Goal: Communication & Community: Participate in discussion

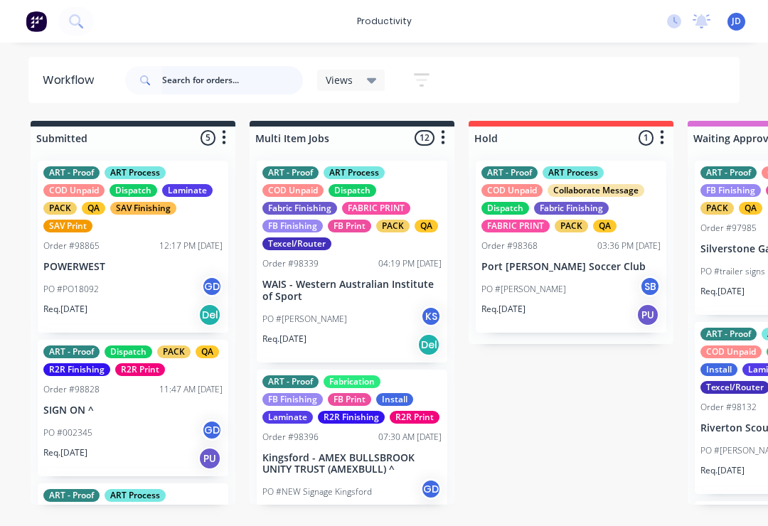
click at [188, 83] on input "text" at bounding box center [232, 80] width 141 height 28
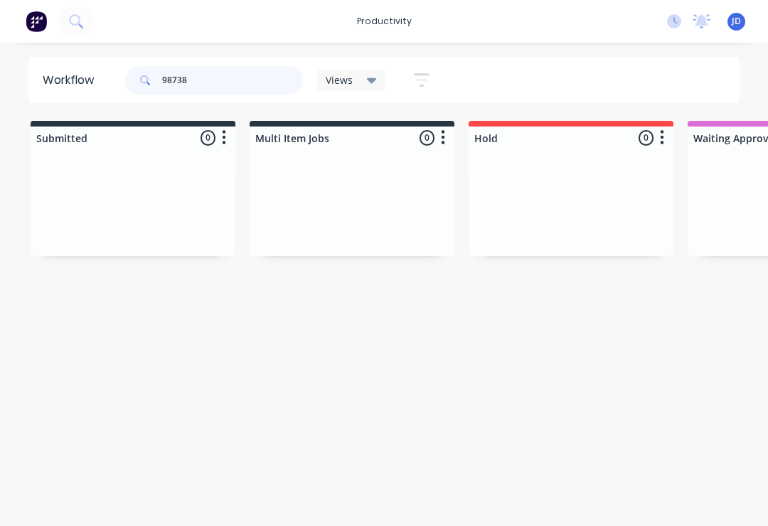
type input "98738"
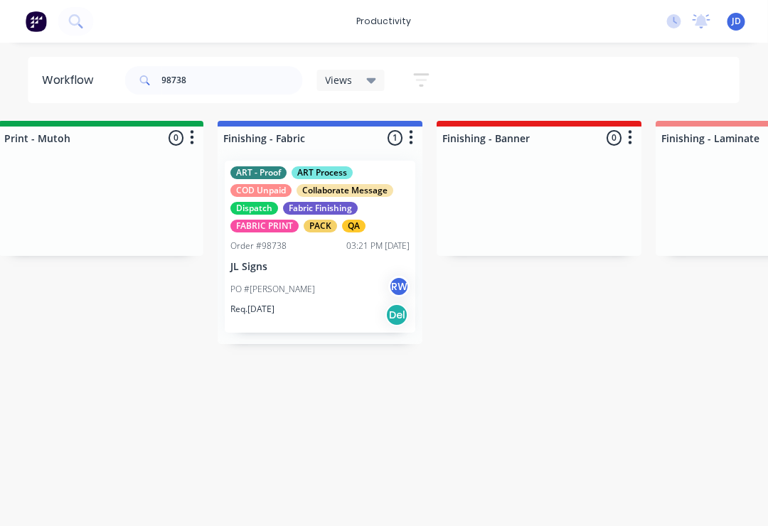
click at [326, 256] on div "ART - Proof ART Process COD Unpaid Collaborate Message Dispatch Fabric Finishin…" at bounding box center [320, 247] width 191 height 172
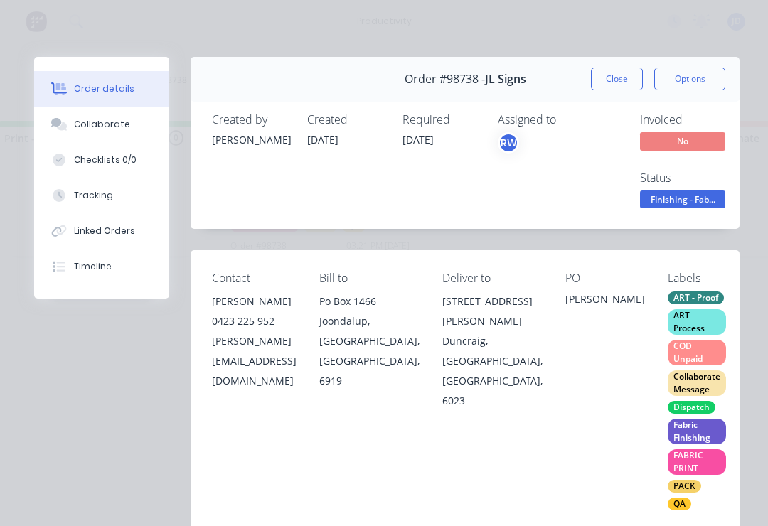
click at [119, 125] on div "Collaborate" at bounding box center [102, 124] width 56 height 13
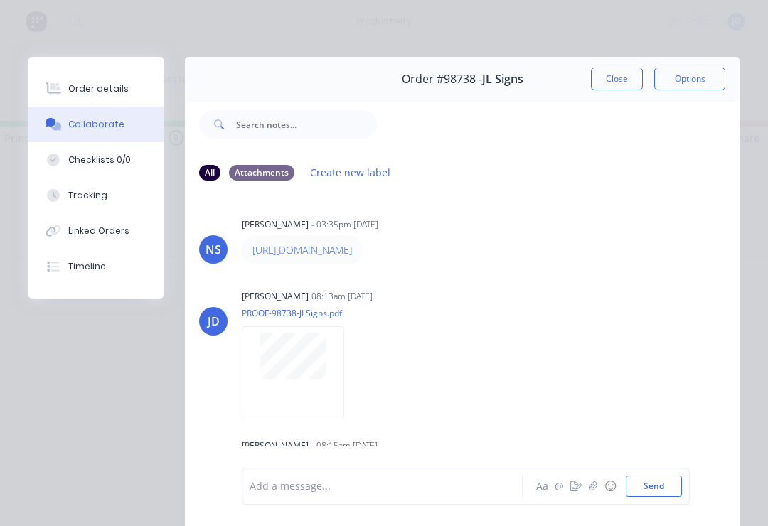
click at [596, 487] on icon "button" at bounding box center [593, 486] width 9 height 10
click at [680, 483] on button "Send" at bounding box center [654, 486] width 56 height 21
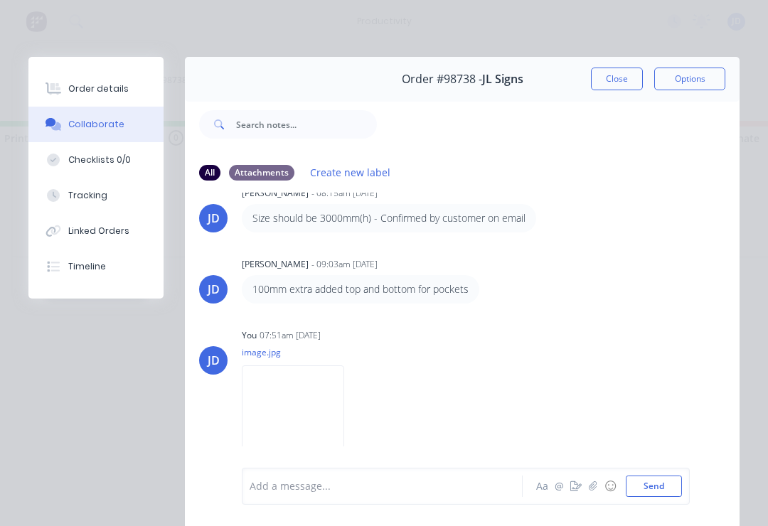
scroll to position [262, 0]
click at [592, 493] on button "button" at bounding box center [592, 486] width 17 height 17
click at [675, 481] on button "Send" at bounding box center [654, 486] width 56 height 21
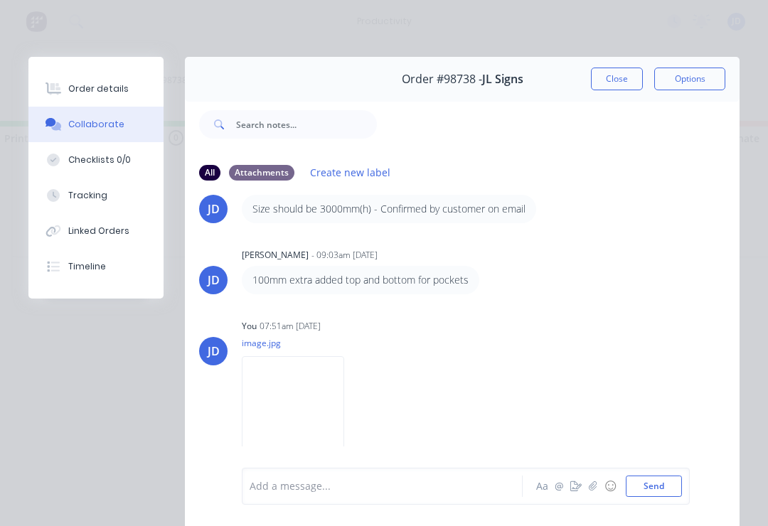
click at [316, 410] on img at bounding box center [293, 402] width 102 height 93
click at [597, 488] on icon "button" at bounding box center [593, 486] width 9 height 10
click at [691, 478] on div "Add a message... Aa @ ☺ Send" at bounding box center [462, 450] width 555 height 152
click at [674, 485] on button "Send" at bounding box center [654, 486] width 56 height 21
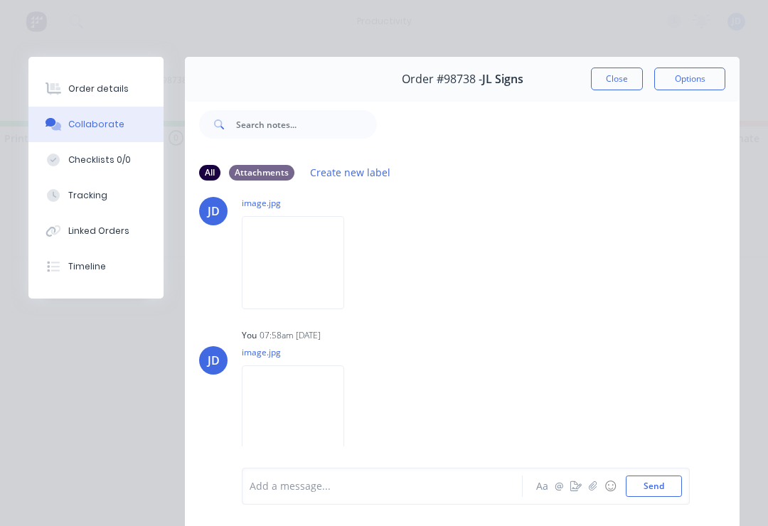
scroll to position [572, 0]
click at [594, 486] on icon "button" at bounding box center [593, 486] width 9 height 10
click at [675, 484] on button "Send" at bounding box center [654, 486] width 56 height 21
click at [589, 492] on button "button" at bounding box center [592, 486] width 17 height 17
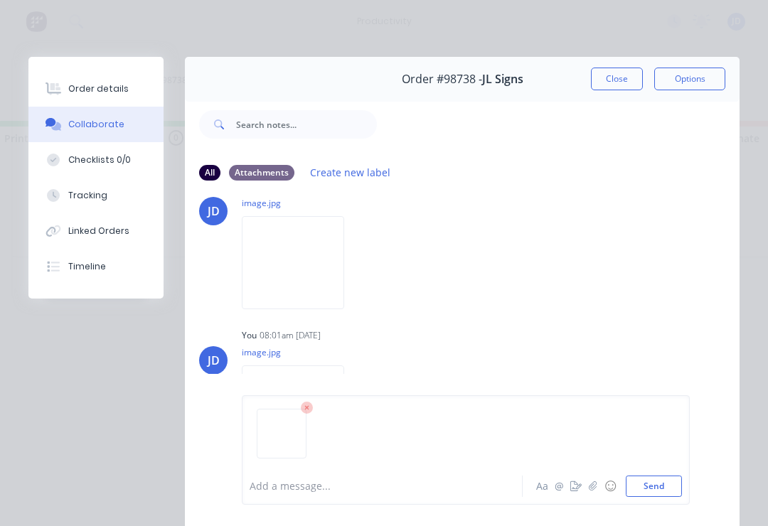
click at [683, 476] on div "Add a message... Aa @ ☺ Send" at bounding box center [466, 449] width 448 height 109
click at [673, 486] on button "Send" at bounding box center [654, 486] width 56 height 21
click at [593, 493] on button "button" at bounding box center [592, 486] width 17 height 17
click at [678, 486] on button "Send" at bounding box center [654, 486] width 56 height 21
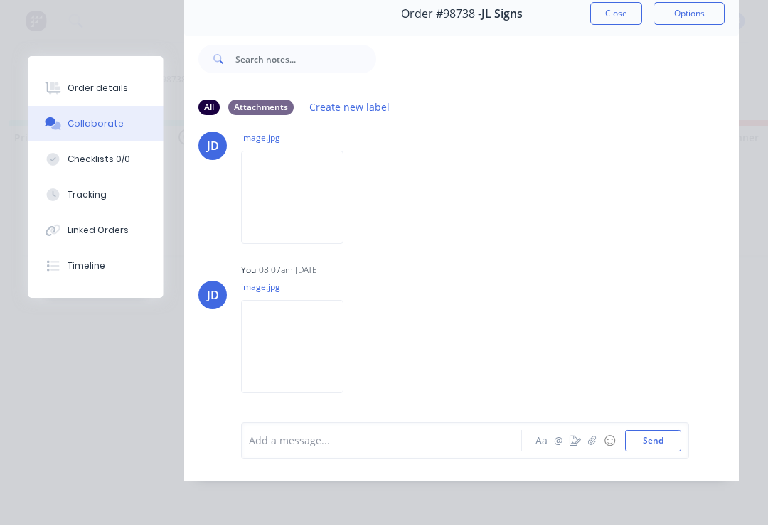
scroll to position [0, 2208]
click at [597, 449] on button "button" at bounding box center [592, 441] width 17 height 17
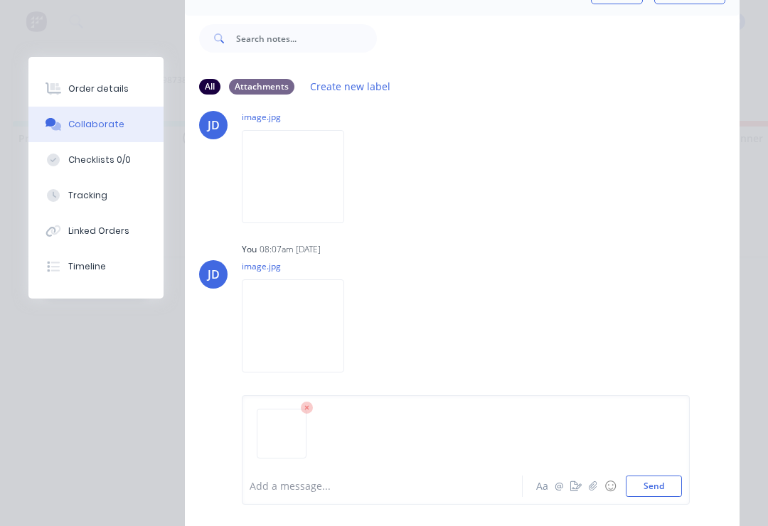
click at [685, 478] on div "Add a message... Aa @ ☺ Send" at bounding box center [466, 449] width 448 height 109
click at [679, 487] on button "Send" at bounding box center [654, 486] width 56 height 21
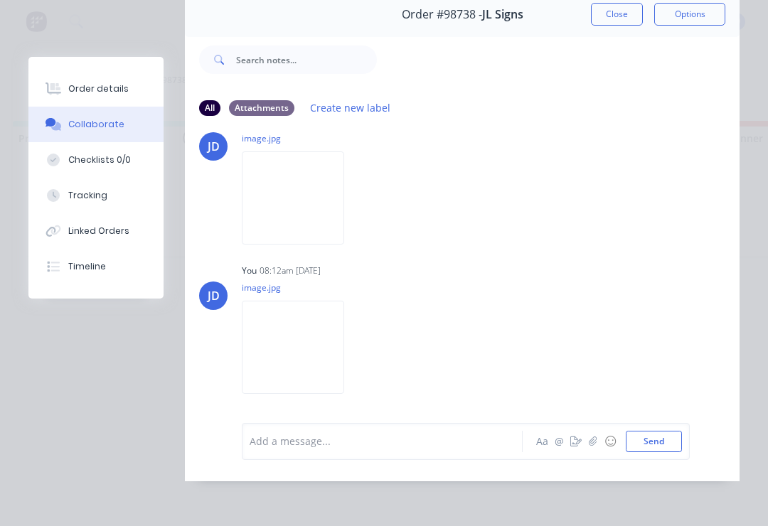
scroll to position [1192, 0]
click at [597, 446] on icon "button" at bounding box center [593, 442] width 9 height 10
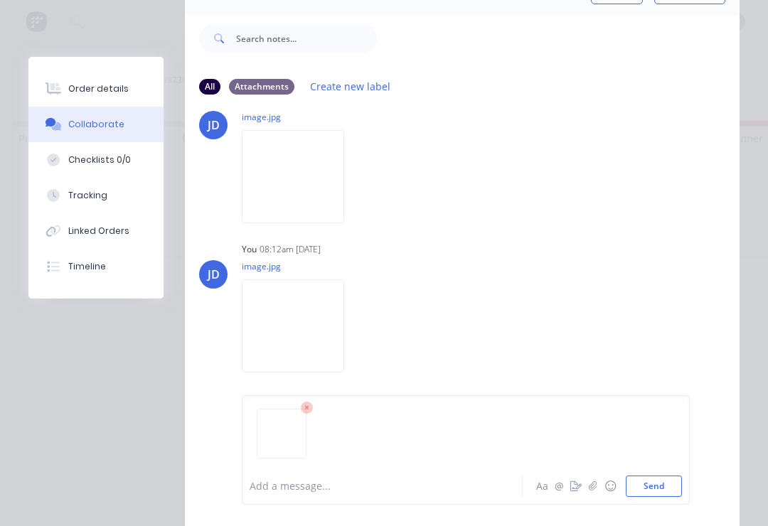
click at [669, 484] on button "Send" at bounding box center [654, 486] width 56 height 21
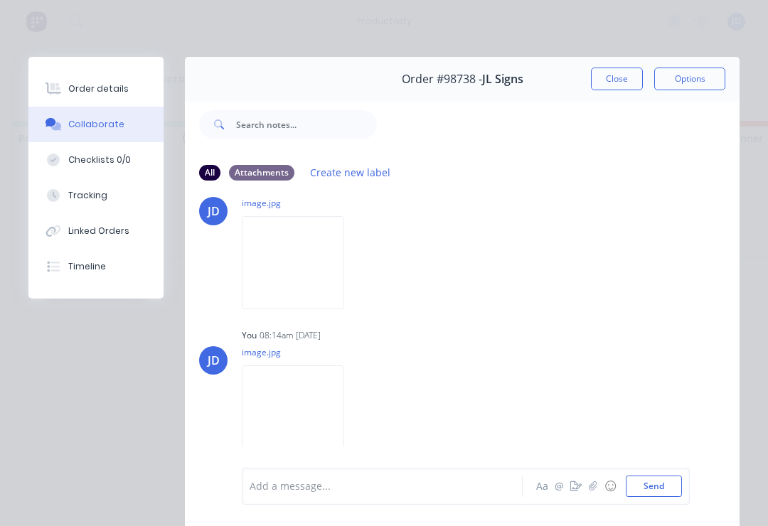
scroll to position [1347, 0]
